Goal: Information Seeking & Learning: Learn about a topic

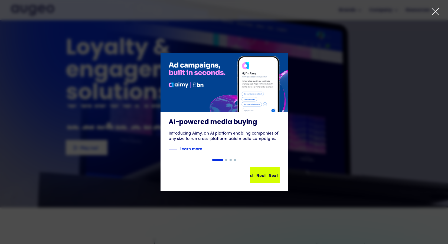
drag, startPoint x: 0, startPoint y: 0, endPoint x: 267, endPoint y: 171, distance: 316.8
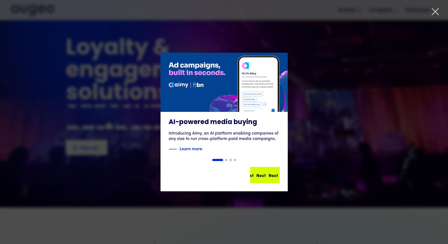
click at [267, 171] on div "Next Next Next Next" at bounding box center [265, 175] width 28 height 15
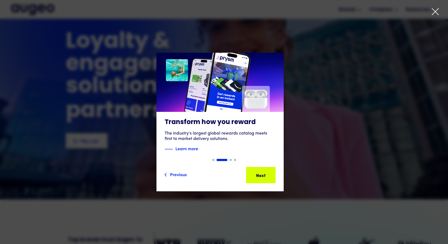
click at [436, 12] on icon at bounding box center [435, 12] width 8 height 8
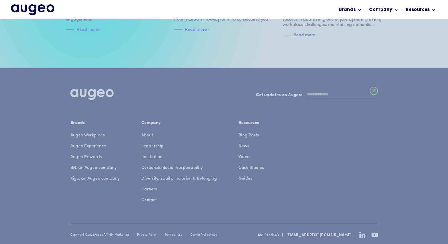
click at [150, 133] on div at bounding box center [224, 141] width 448 height 244
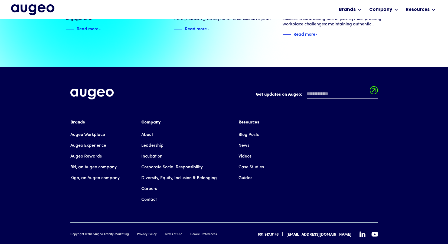
click at [155, 132] on div at bounding box center [224, 141] width 448 height 244
click at [155, 130] on div at bounding box center [224, 141] width 448 height 244
click at [151, 130] on div at bounding box center [224, 141] width 448 height 244
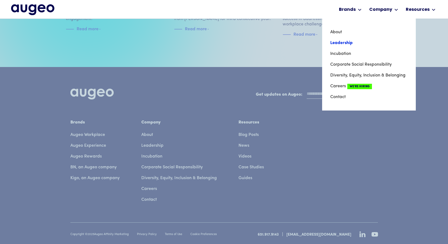
click at [340, 44] on link "Leadership" at bounding box center [368, 43] width 77 height 11
